Goal: Information Seeking & Learning: Learn about a topic

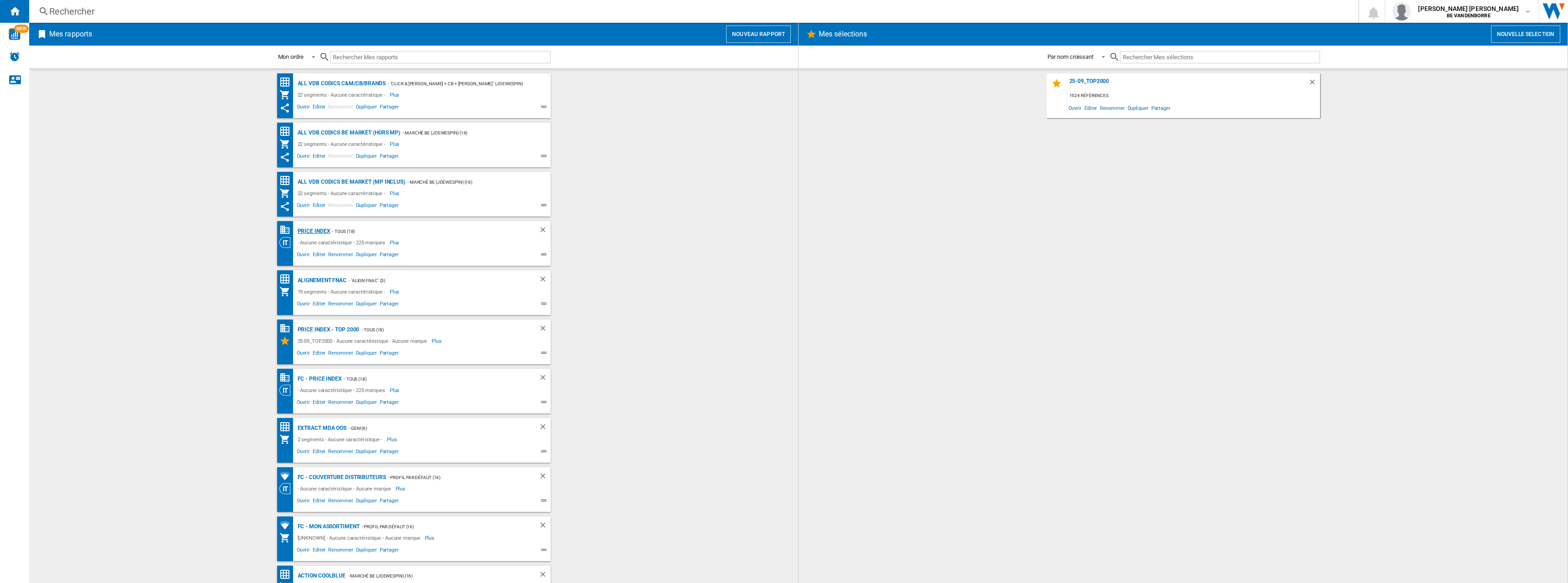
click at [315, 231] on div "PRICE INDEX" at bounding box center [313, 231] width 35 height 11
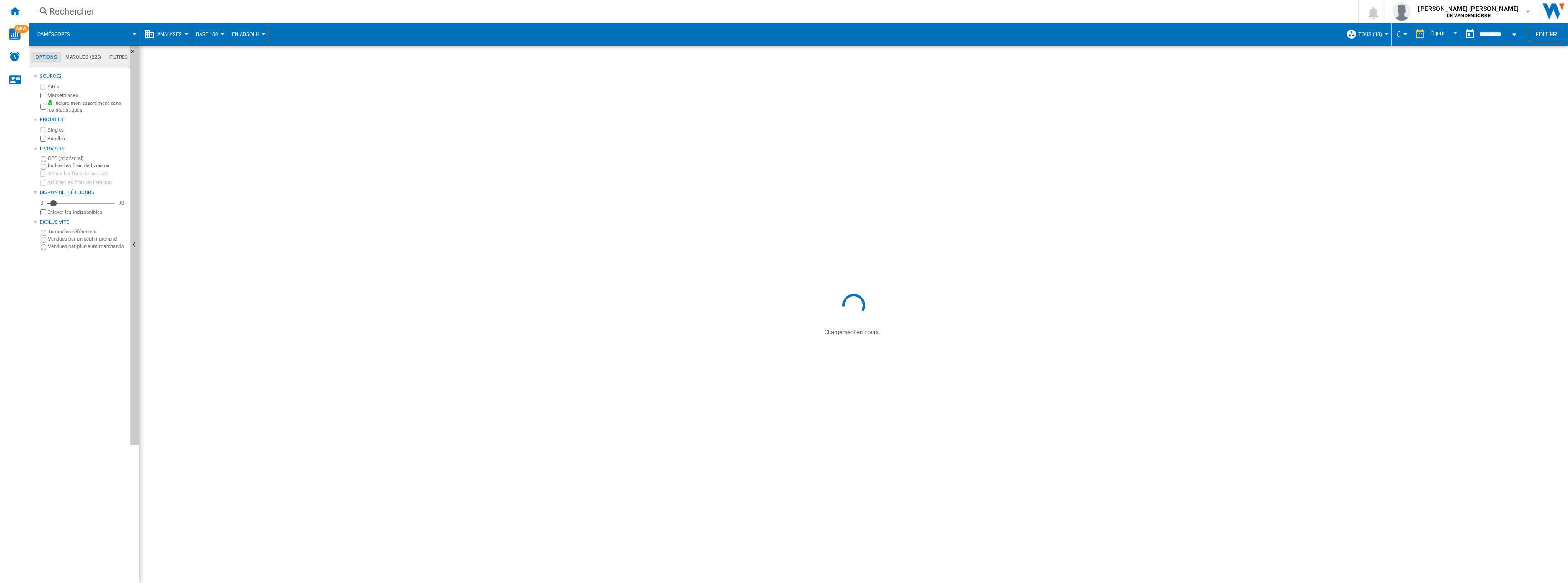
click at [71, 34] on button "Caméscopes" at bounding box center [57, 34] width 42 height 23
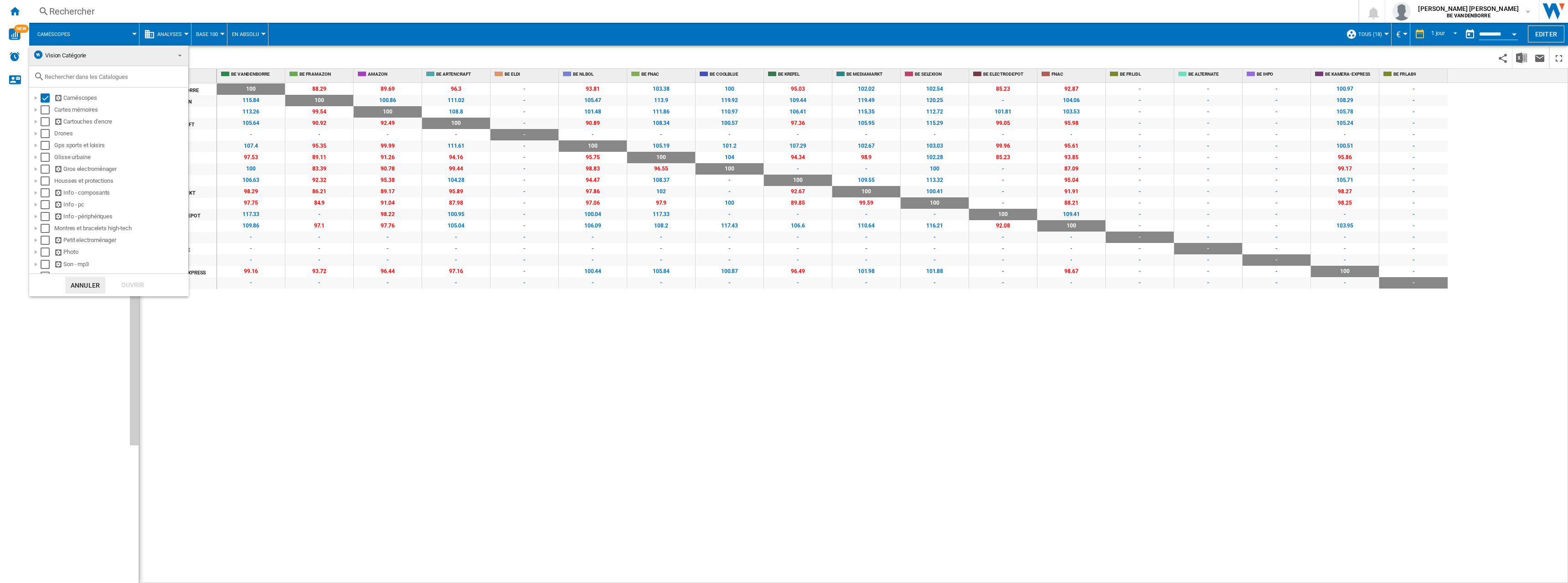
click at [71, 34] on md-backdrop at bounding box center [784, 291] width 1568 height 583
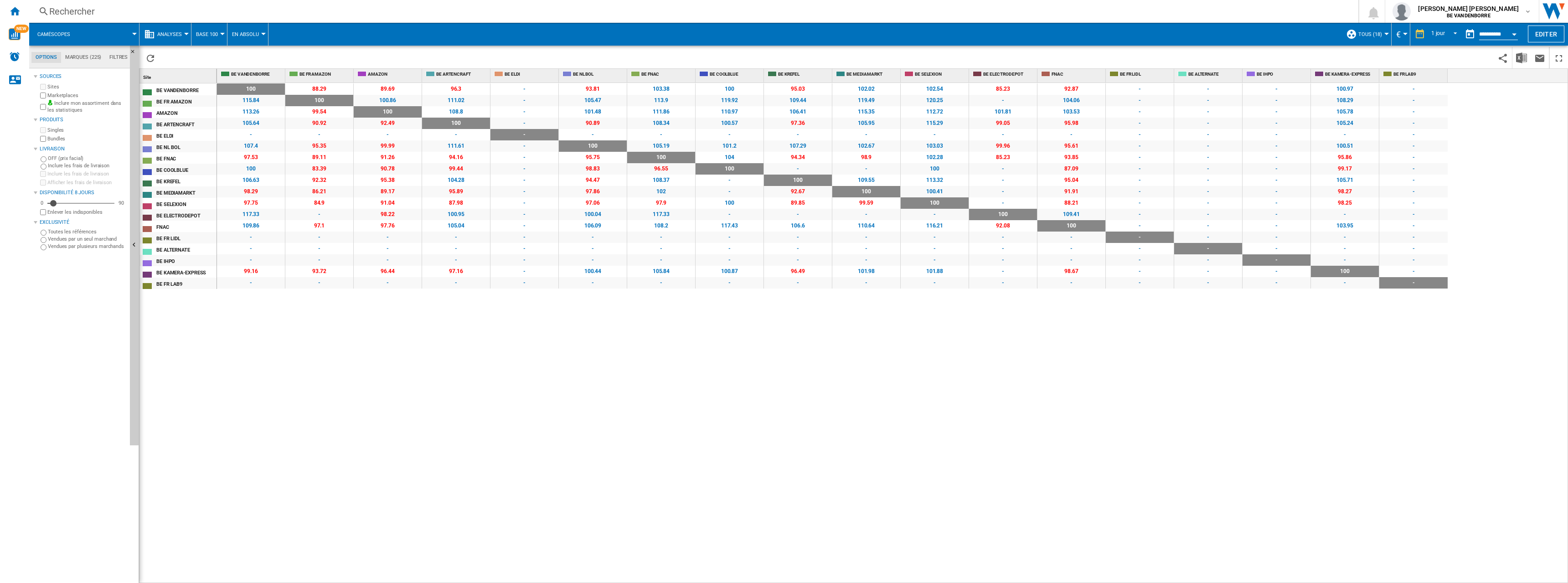
click at [100, 30] on span at bounding box center [109, 34] width 52 height 23
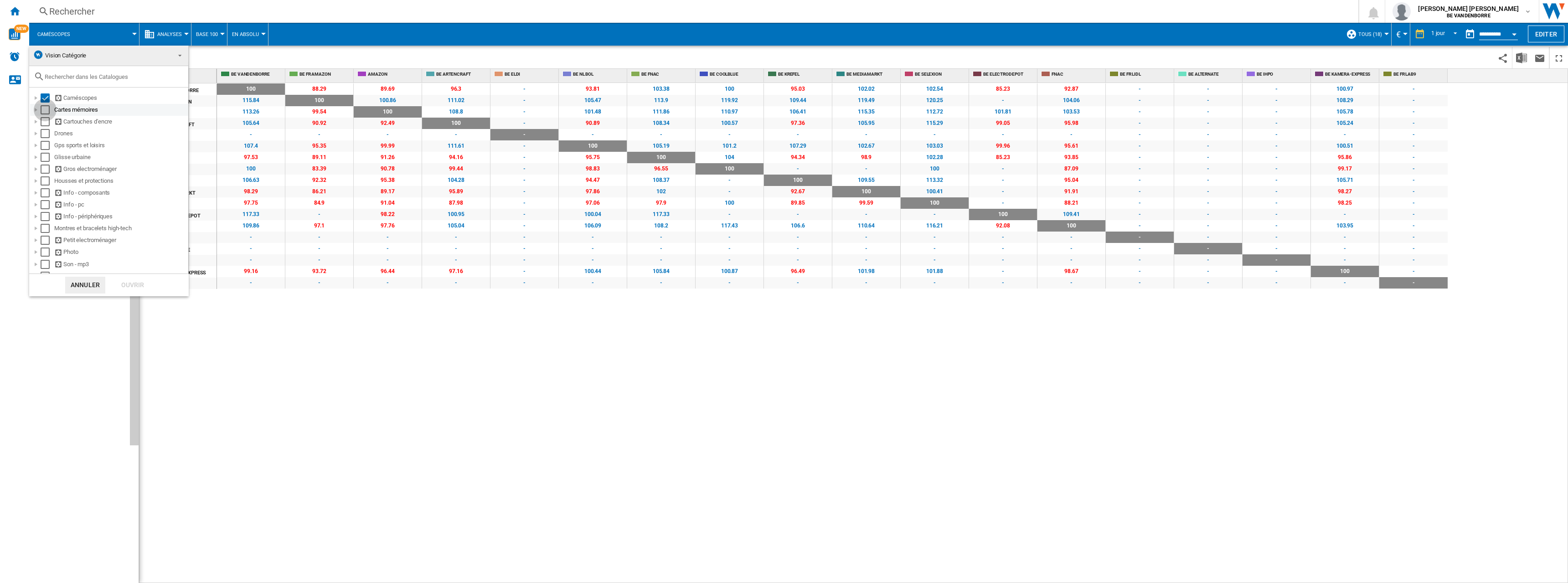
click at [45, 111] on div "Select" at bounding box center [45, 110] width 9 height 9
click at [43, 120] on div "Select" at bounding box center [45, 121] width 9 height 9
click at [45, 134] on div "Select" at bounding box center [45, 133] width 9 height 9
click at [44, 150] on div "Select" at bounding box center [45, 146] width 9 height 9
click at [45, 161] on div "Select" at bounding box center [45, 158] width 9 height 9
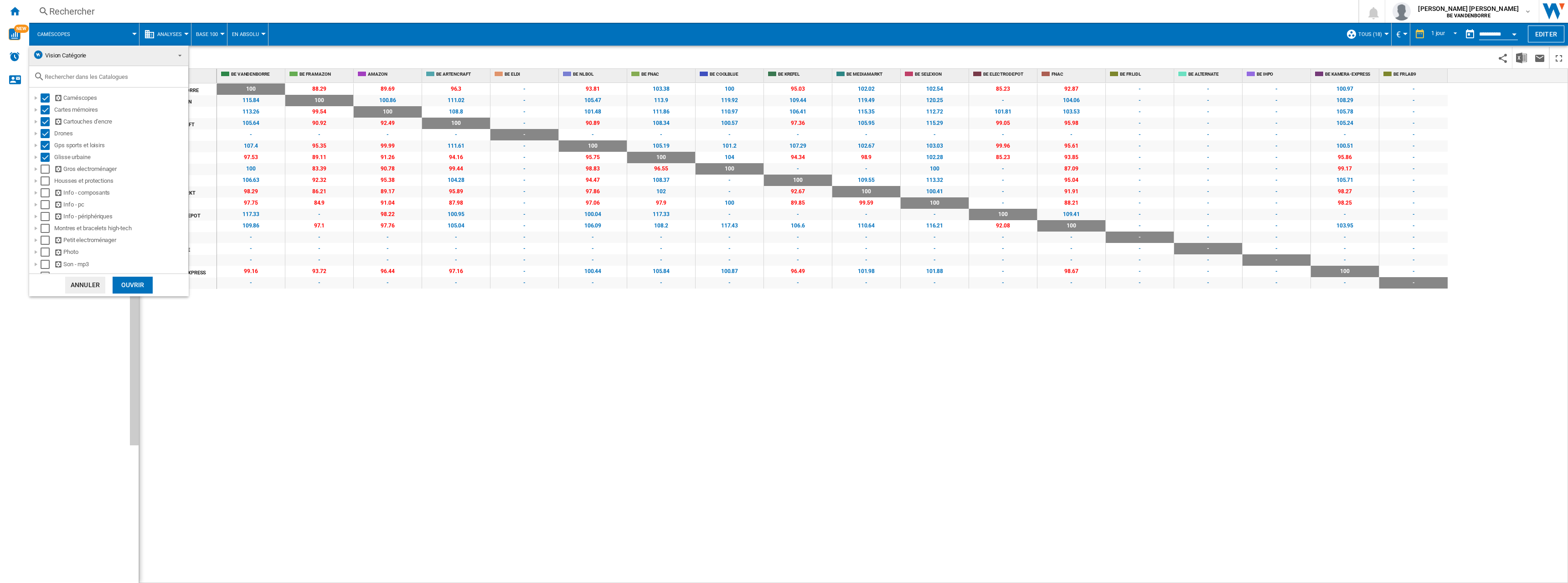
click at [430, 392] on md-backdrop at bounding box center [784, 291] width 1568 height 583
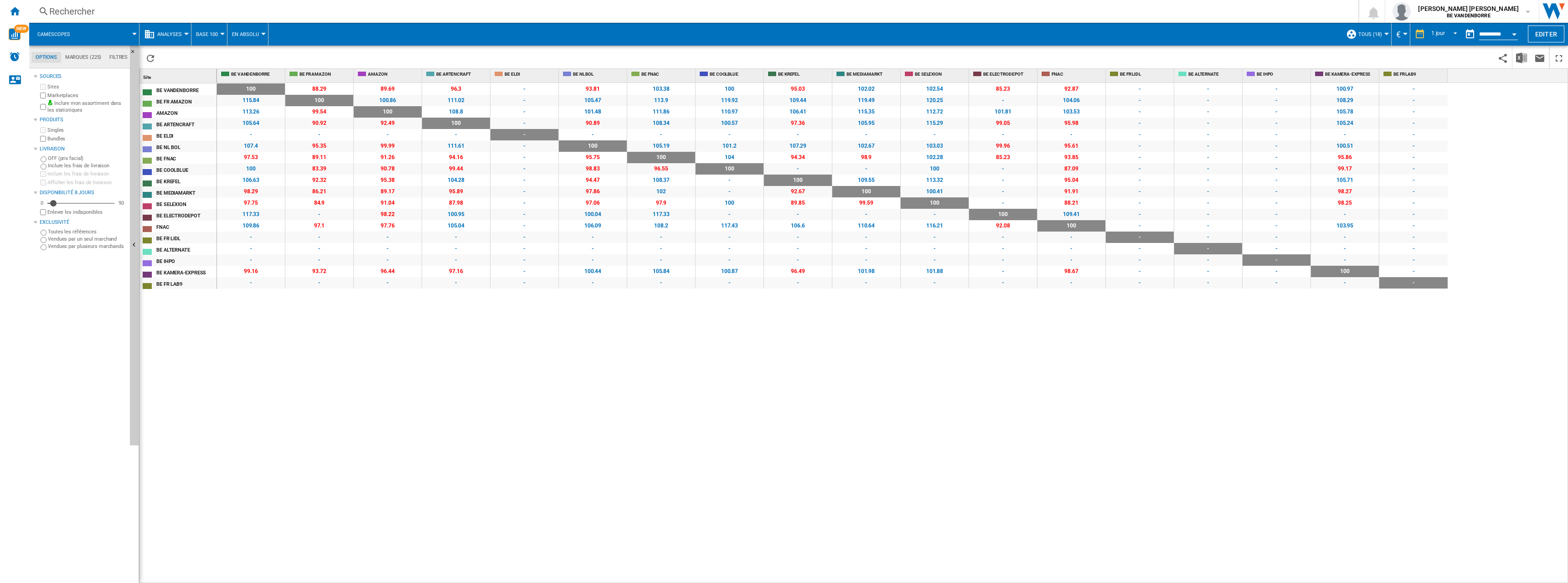
click at [77, 30] on button "Caméscopes" at bounding box center [57, 34] width 42 height 23
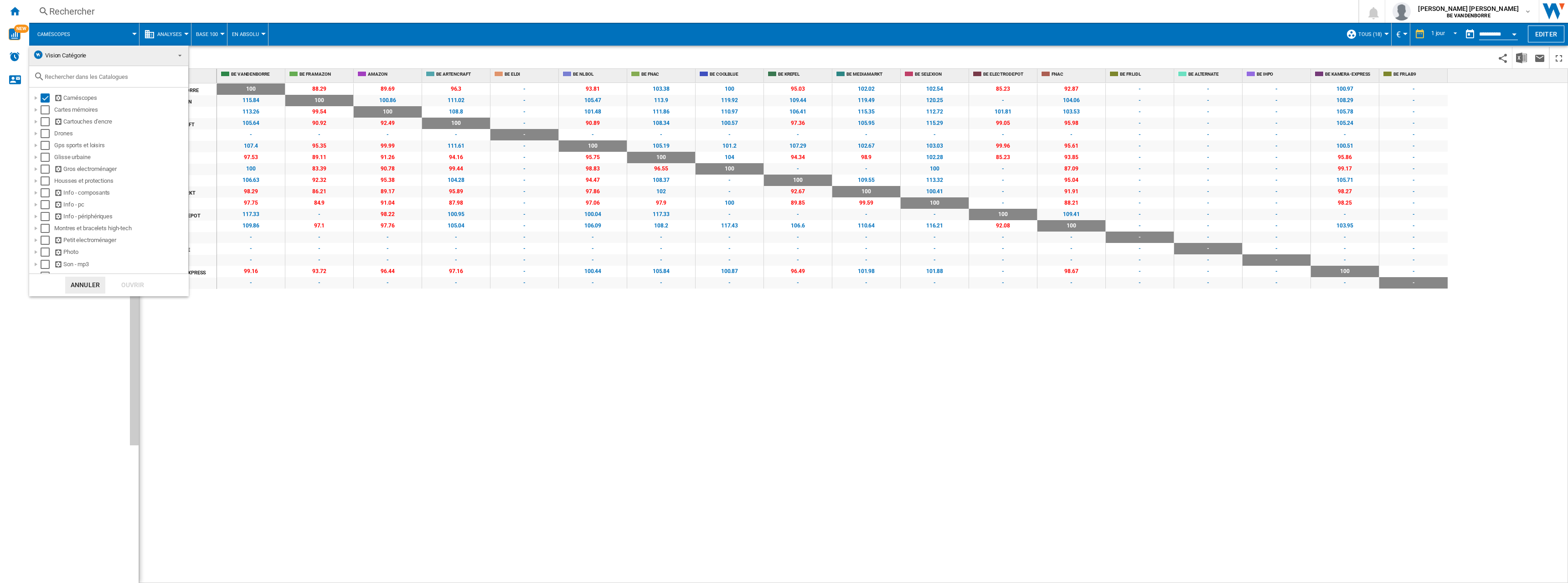
click at [83, 35] on md-backdrop at bounding box center [784, 291] width 1568 height 583
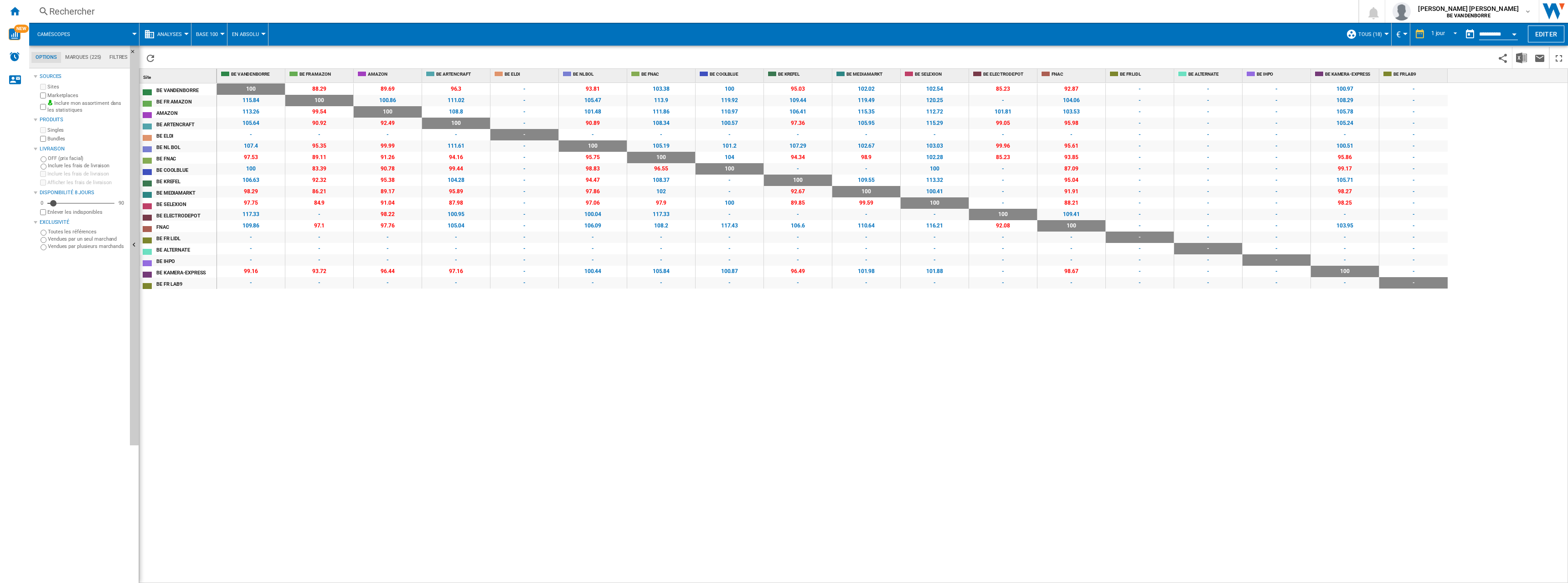
click at [160, 30] on button "Analyses" at bounding box center [171, 34] width 29 height 23
